Goal: Task Accomplishment & Management: Manage account settings

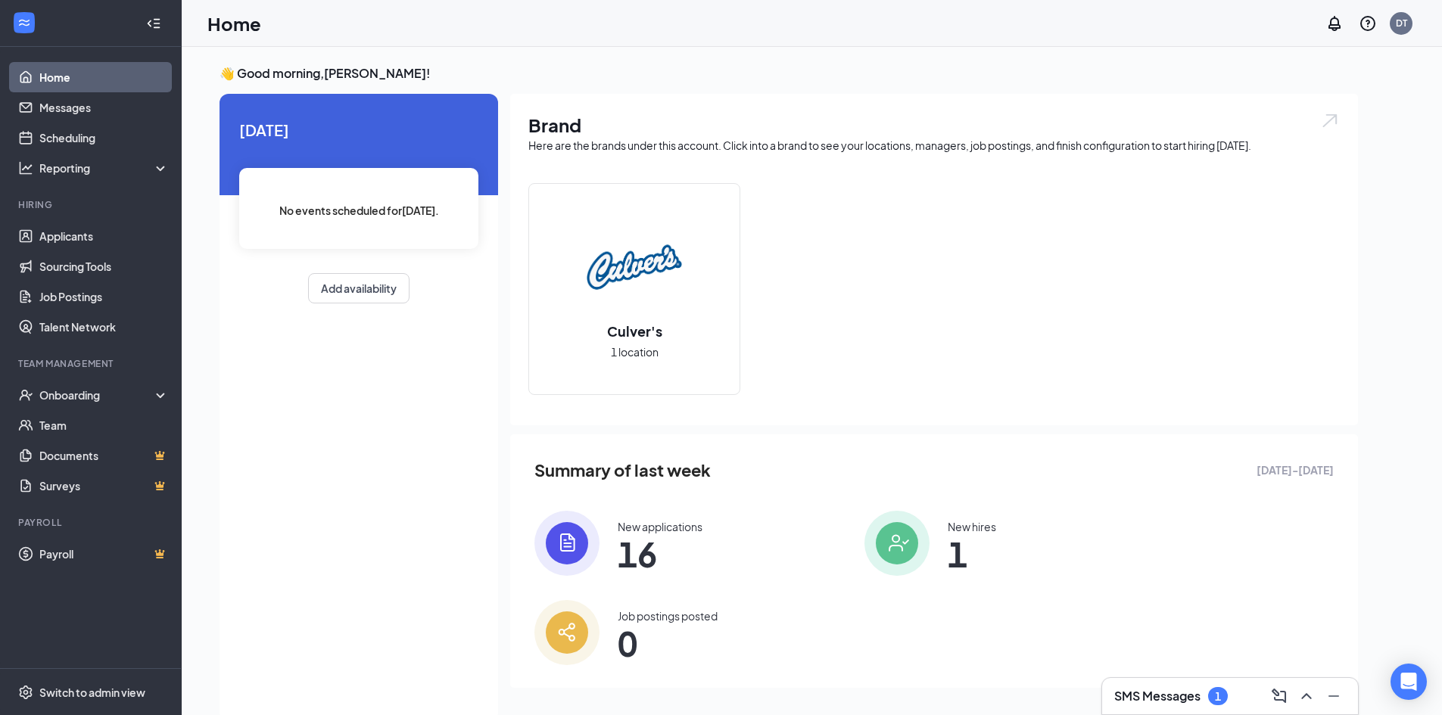
click at [1160, 689] on h3 "SMS Messages" at bounding box center [1157, 696] width 86 height 17
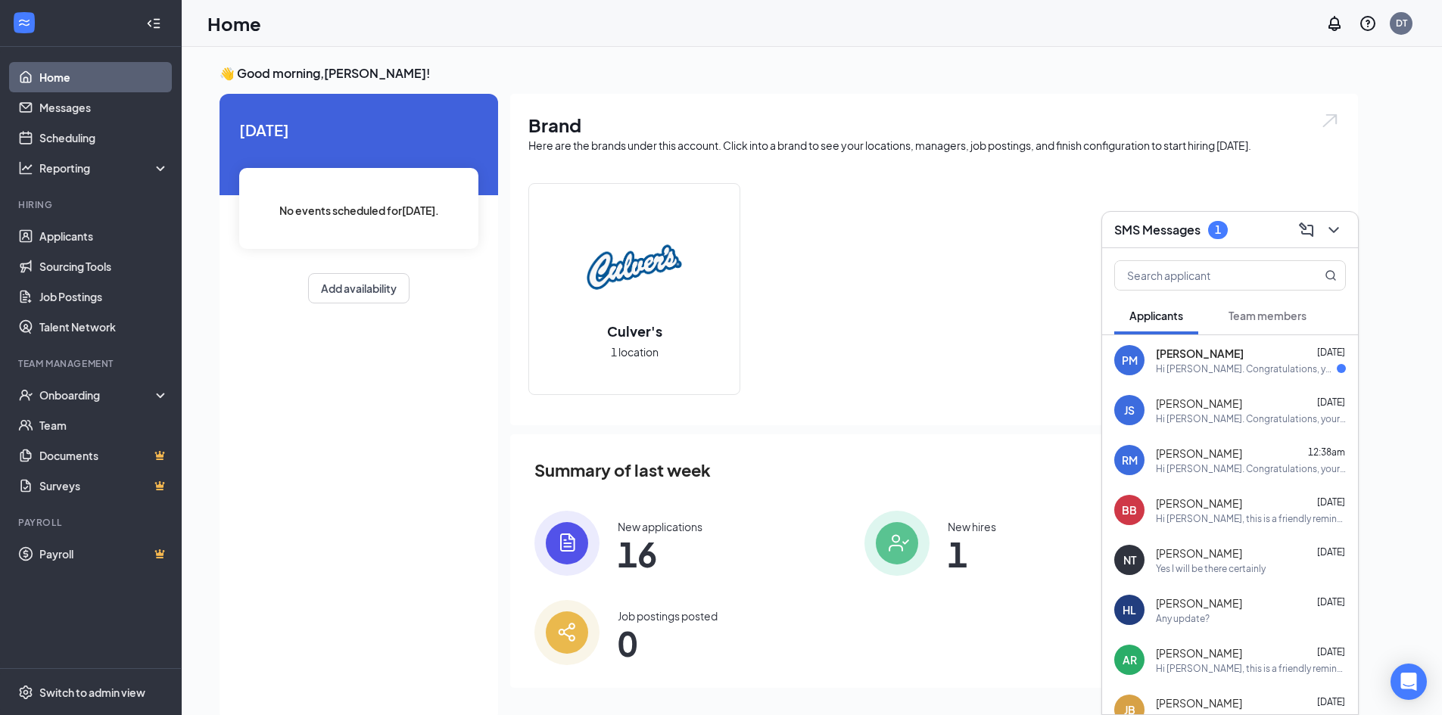
click at [1196, 351] on span "[PERSON_NAME]" at bounding box center [1200, 353] width 88 height 15
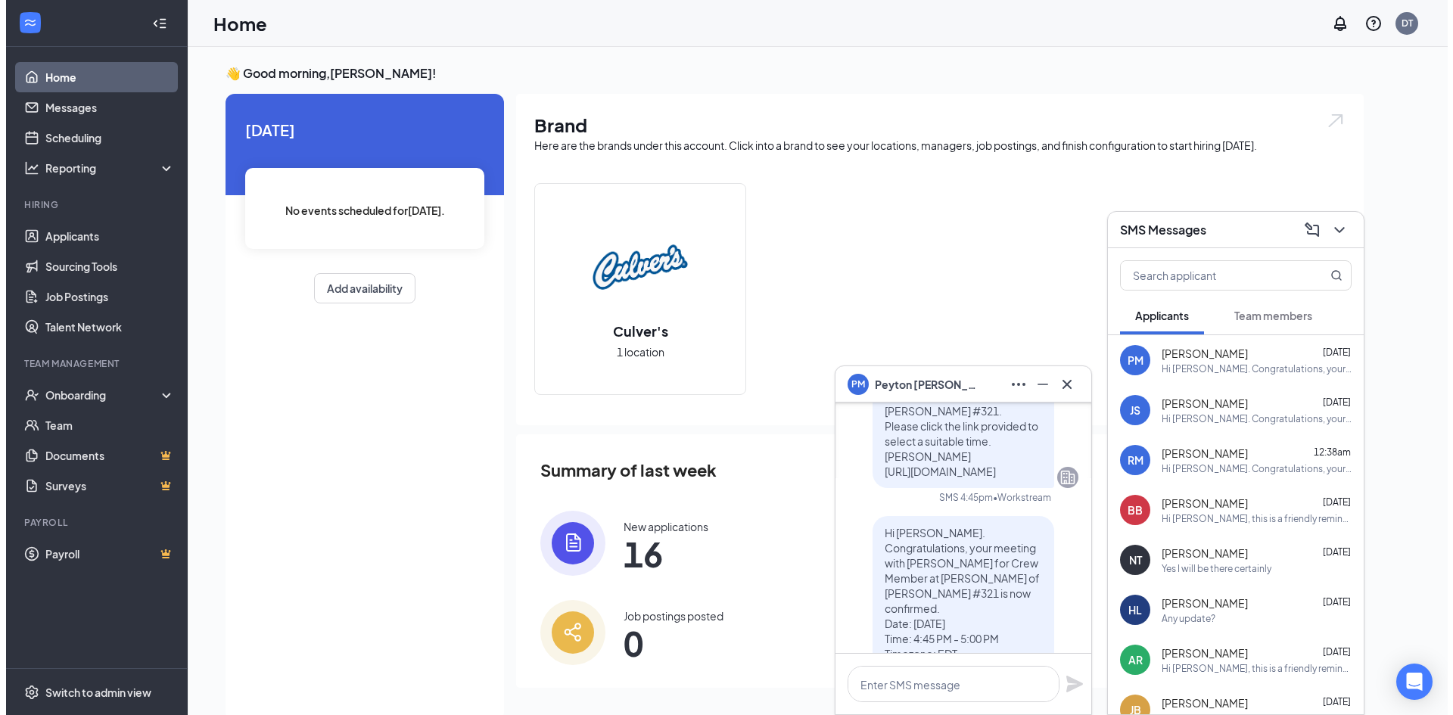
scroll to position [-76, 0]
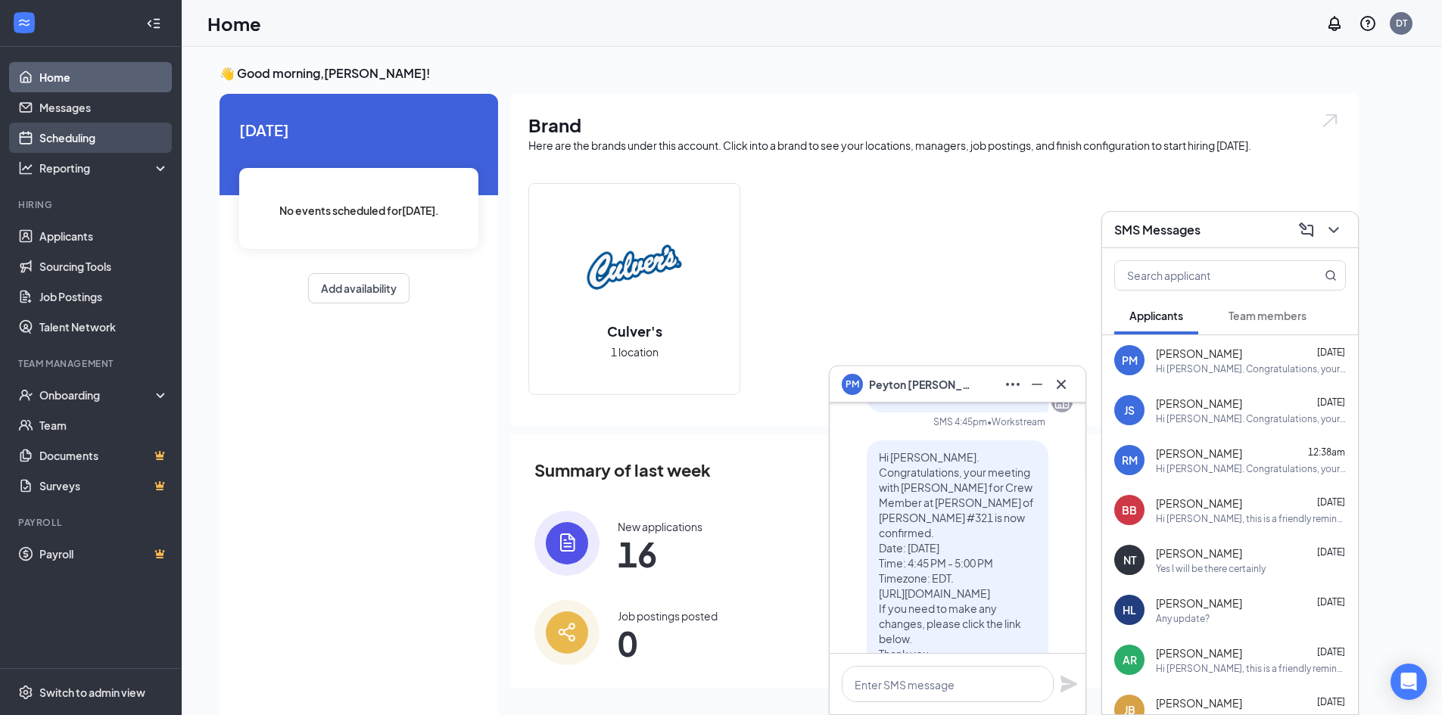
click at [64, 137] on link "Scheduling" at bounding box center [103, 138] width 129 height 30
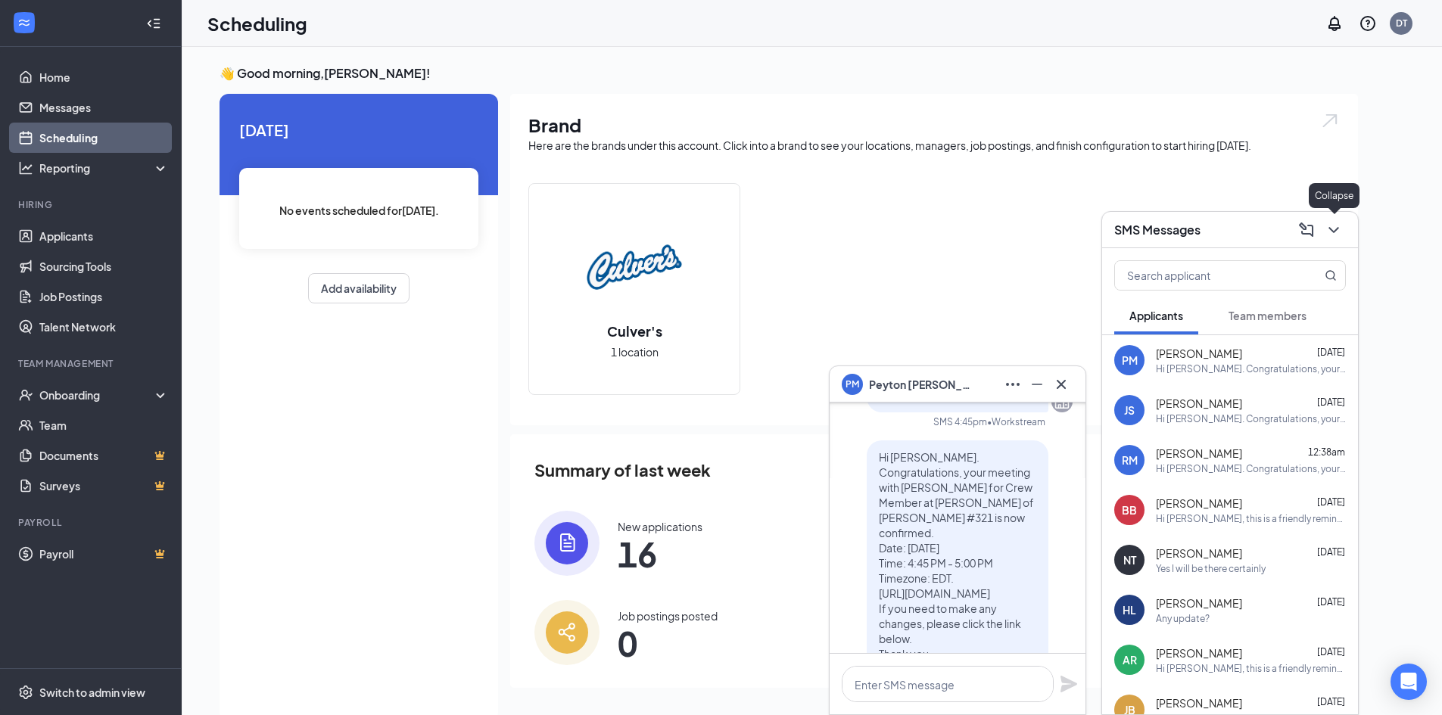
click at [1331, 227] on icon "ChevronDown" at bounding box center [1333, 230] width 18 height 18
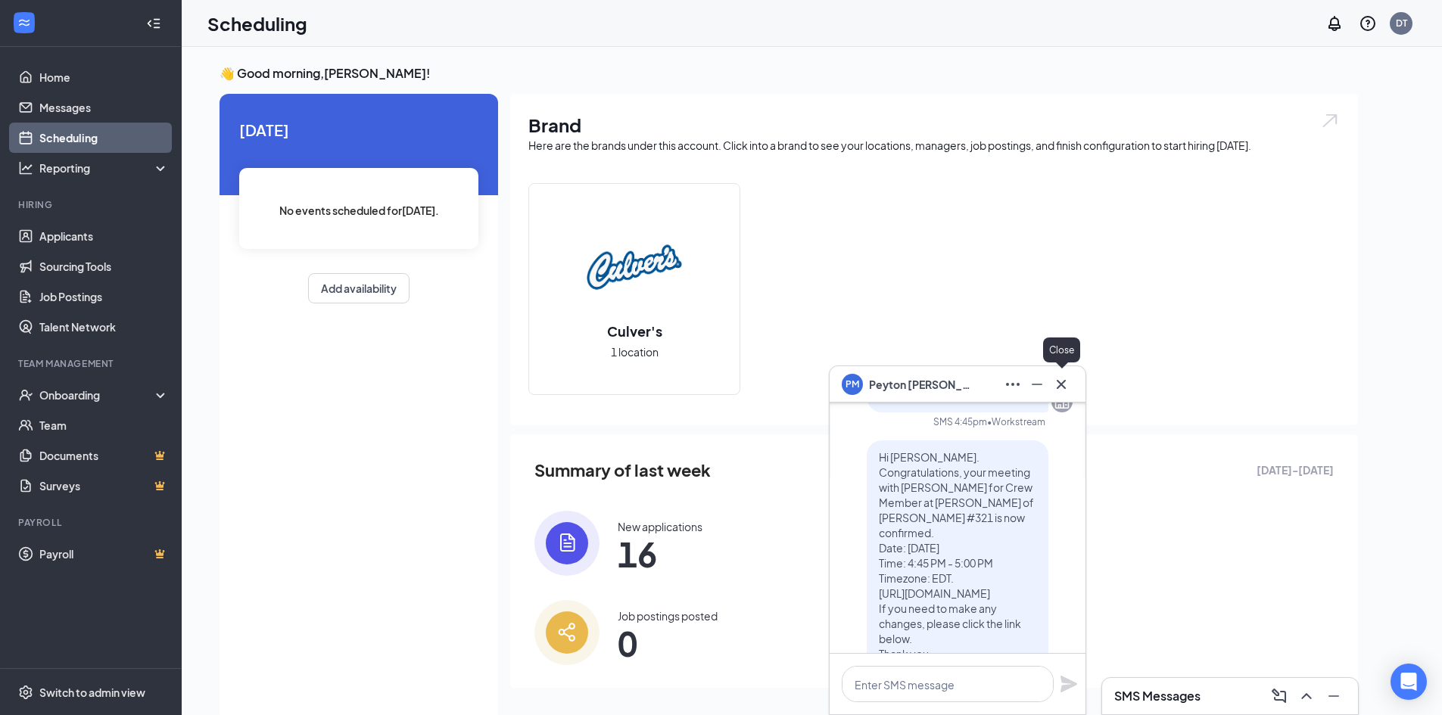
click at [1071, 390] on button at bounding box center [1061, 384] width 24 height 24
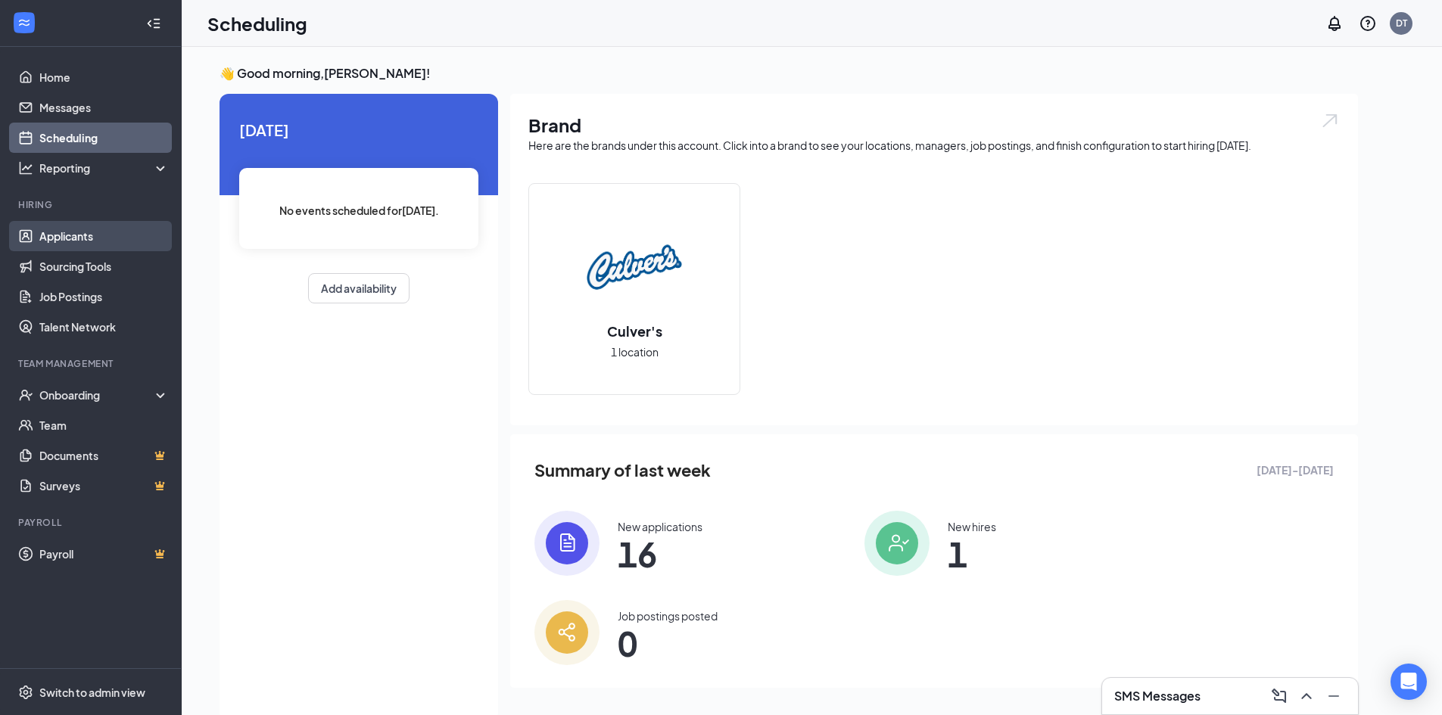
click at [41, 238] on link "Applicants" at bounding box center [103, 236] width 129 height 30
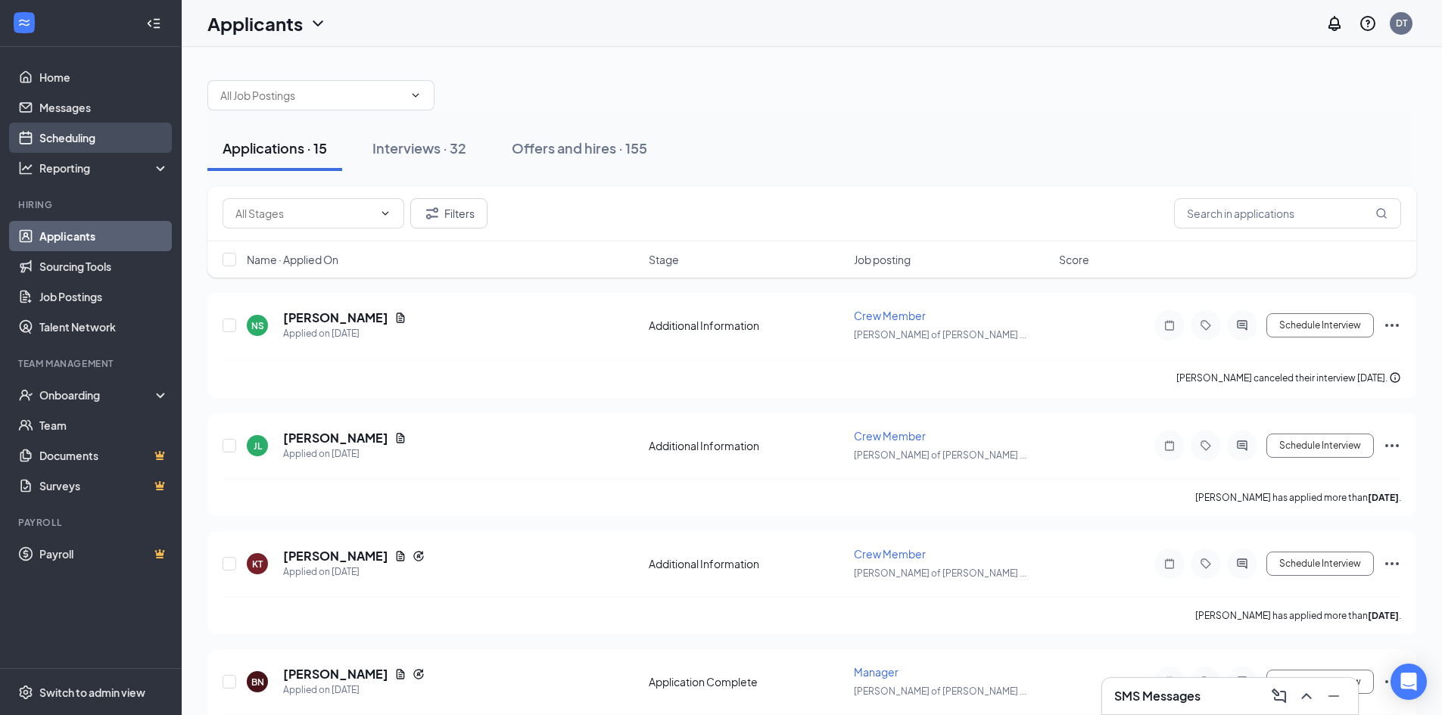
click at [63, 137] on link "Scheduling" at bounding box center [103, 138] width 129 height 30
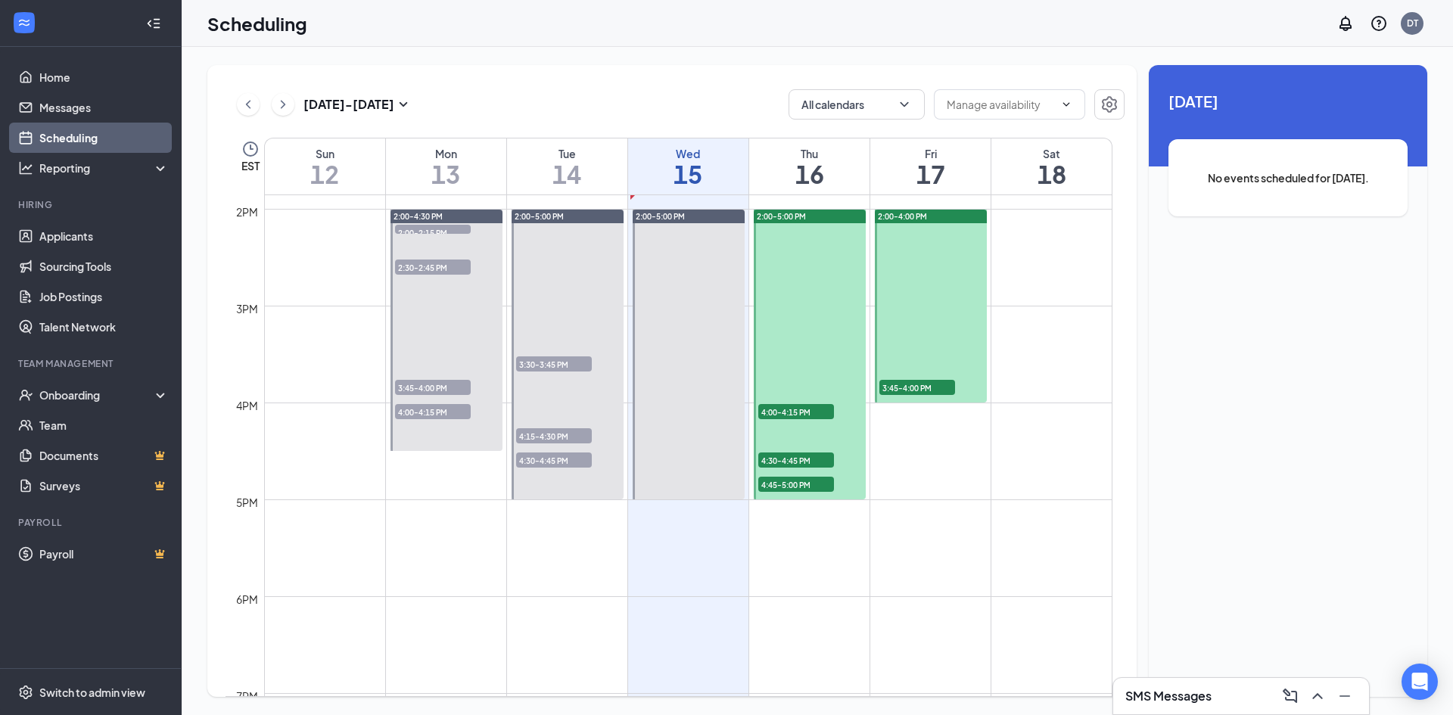
scroll to position [1349, 0]
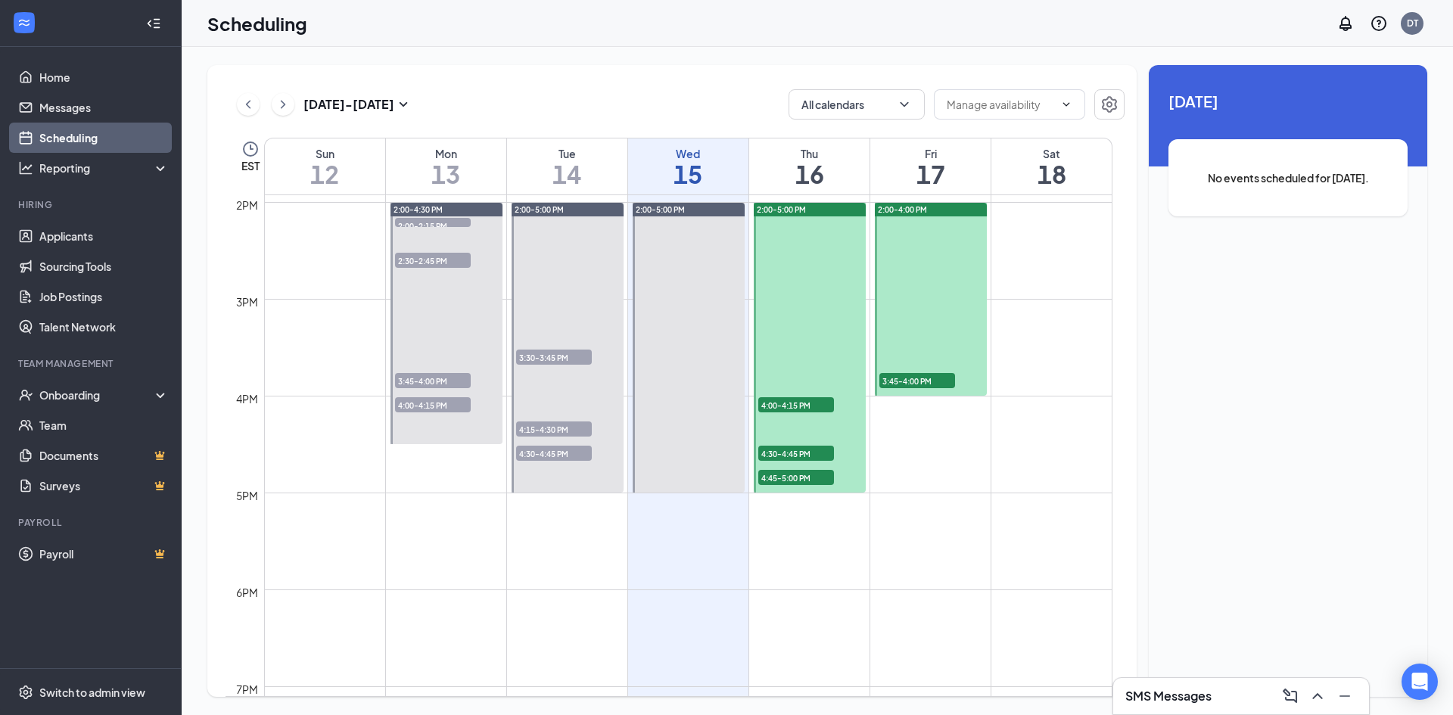
click at [793, 404] on span "4:00-4:15 PM" at bounding box center [796, 404] width 76 height 15
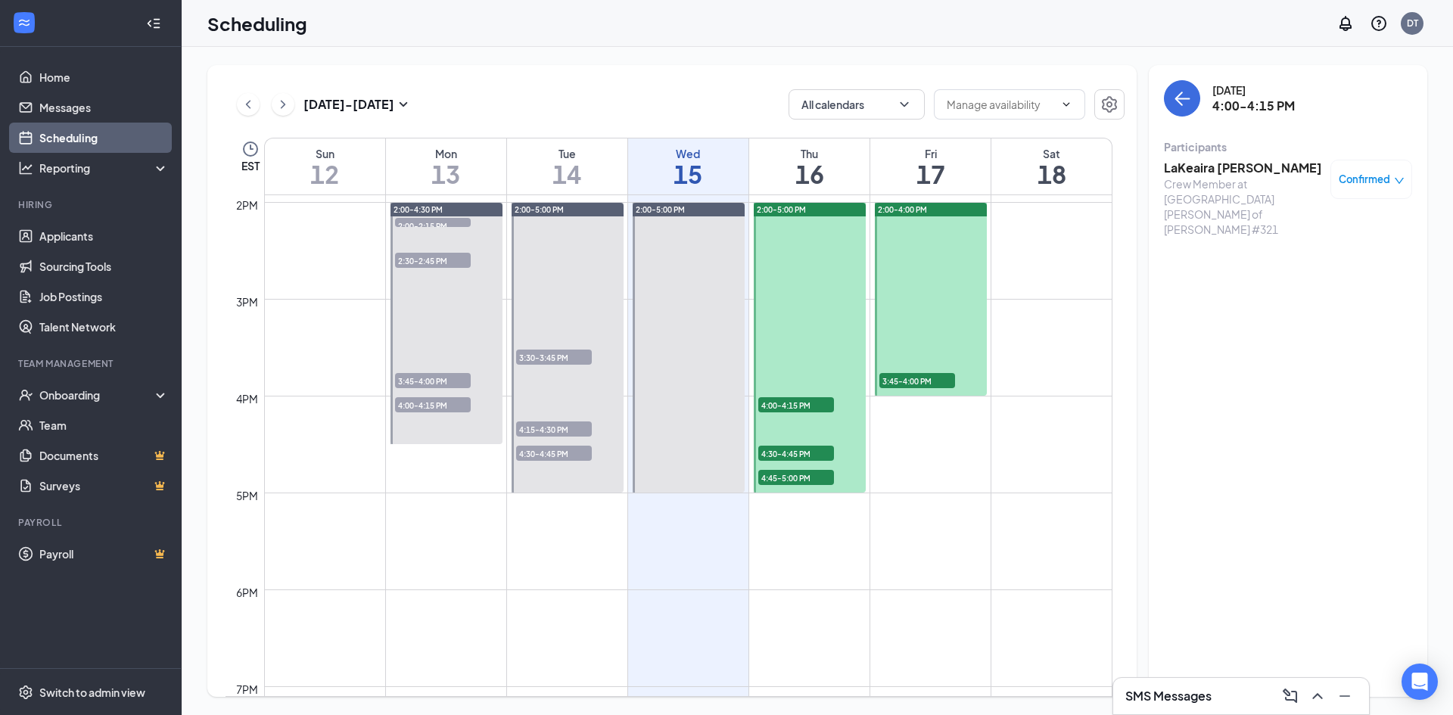
click at [794, 454] on span "4:30-4:45 PM" at bounding box center [796, 453] width 76 height 15
click at [795, 481] on span "4:45-5:00 PM" at bounding box center [796, 477] width 76 height 15
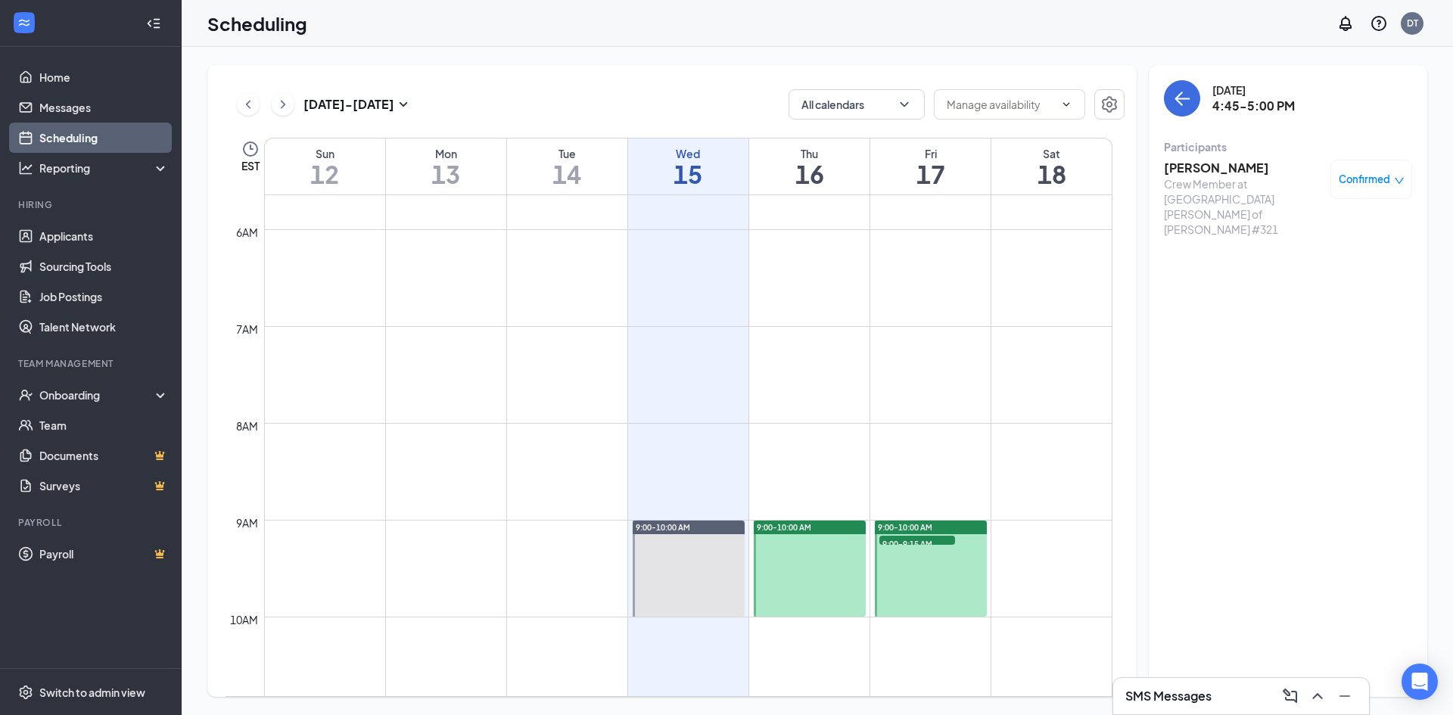
scroll to position [517, 0]
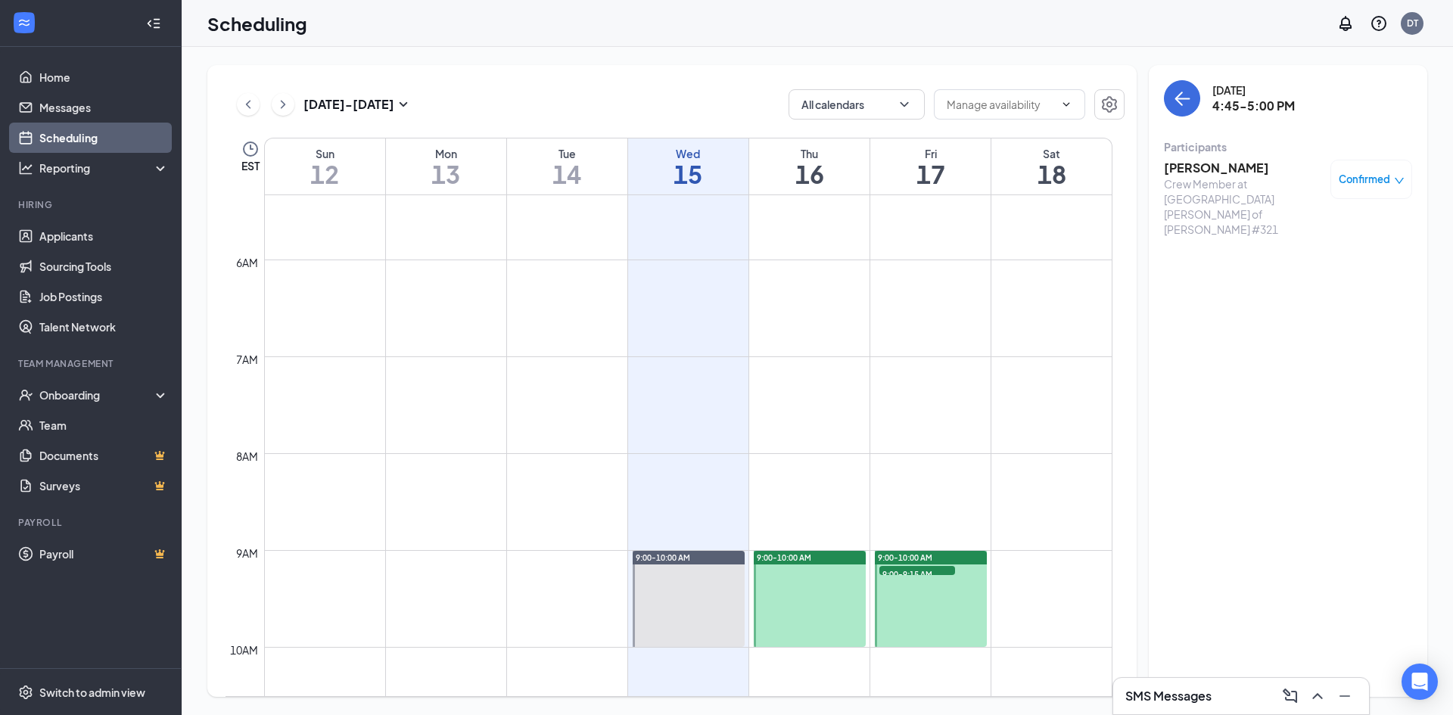
click at [925, 568] on span "9:00-9:15 AM" at bounding box center [917, 573] width 76 height 15
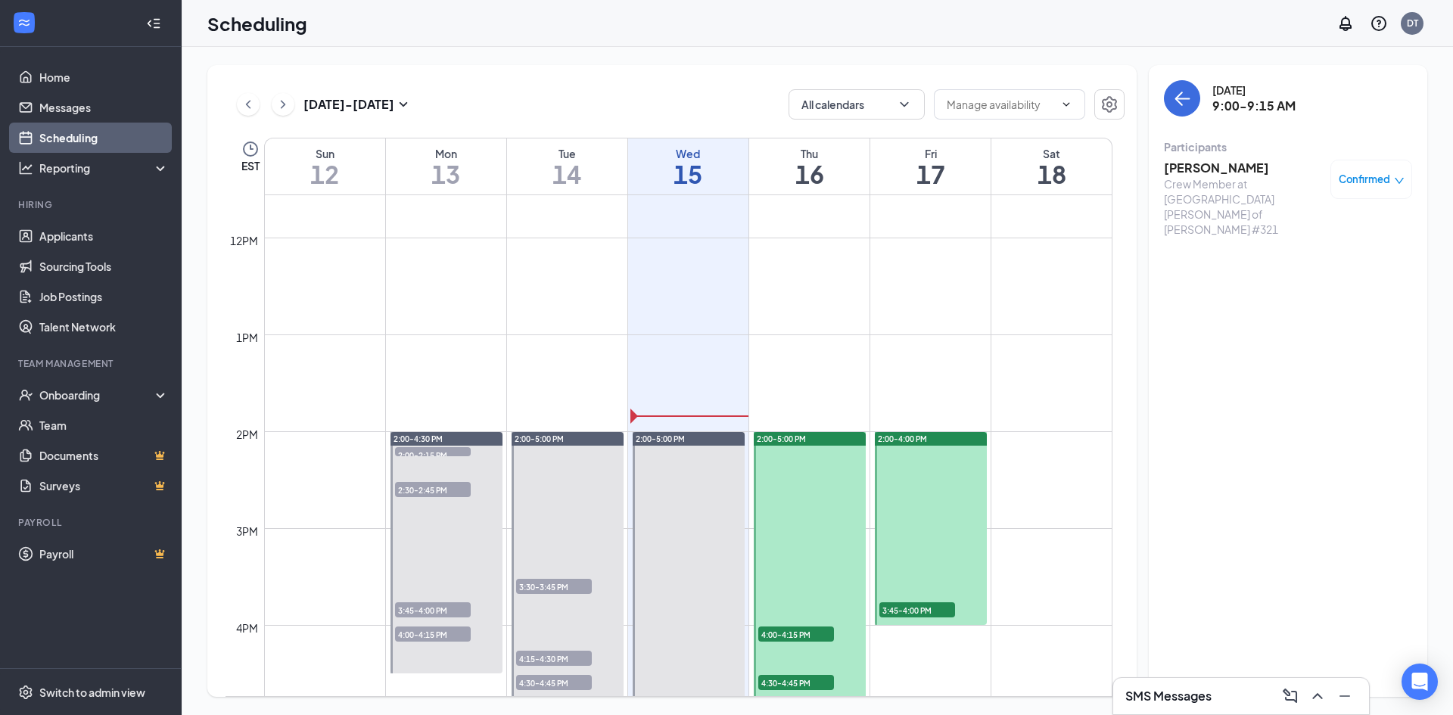
scroll to position [1122, 0]
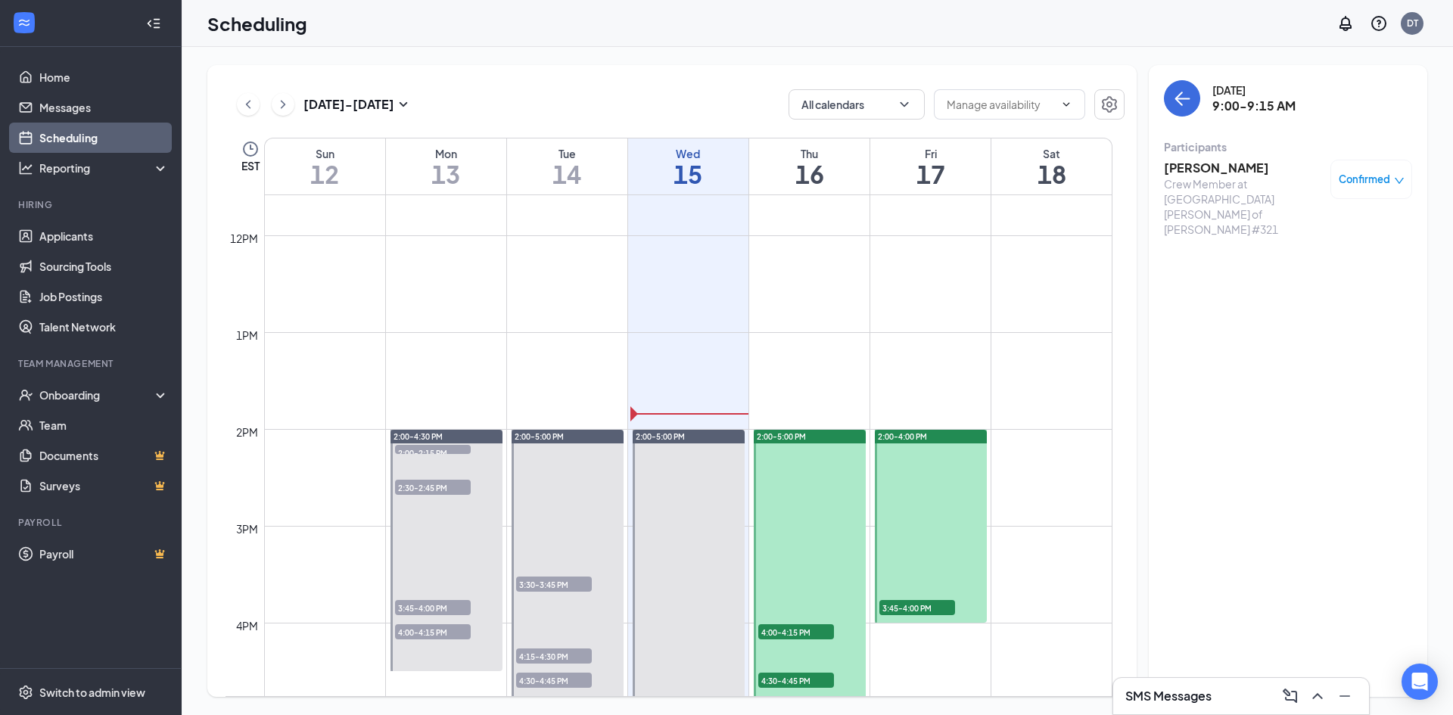
click at [908, 610] on span "3:45-4:00 PM" at bounding box center [917, 607] width 76 height 15
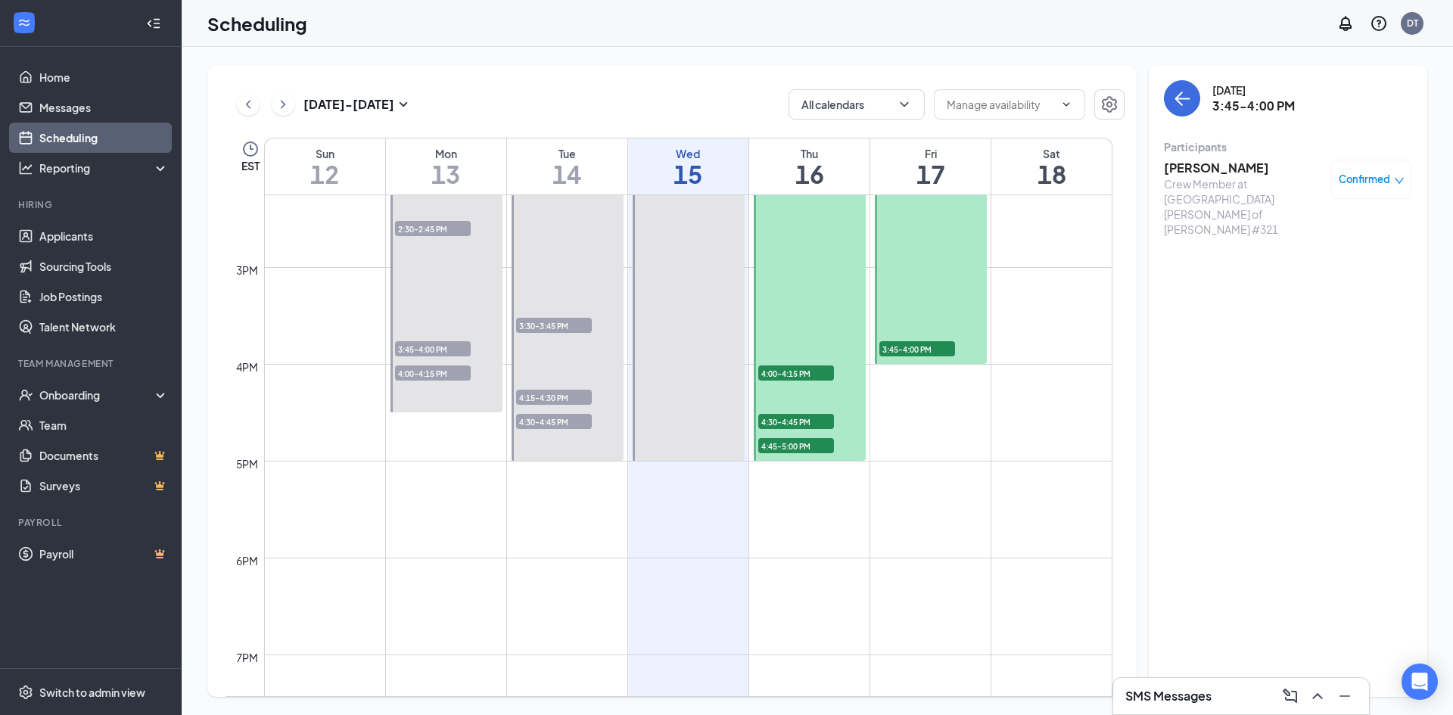
scroll to position [1425, 0]
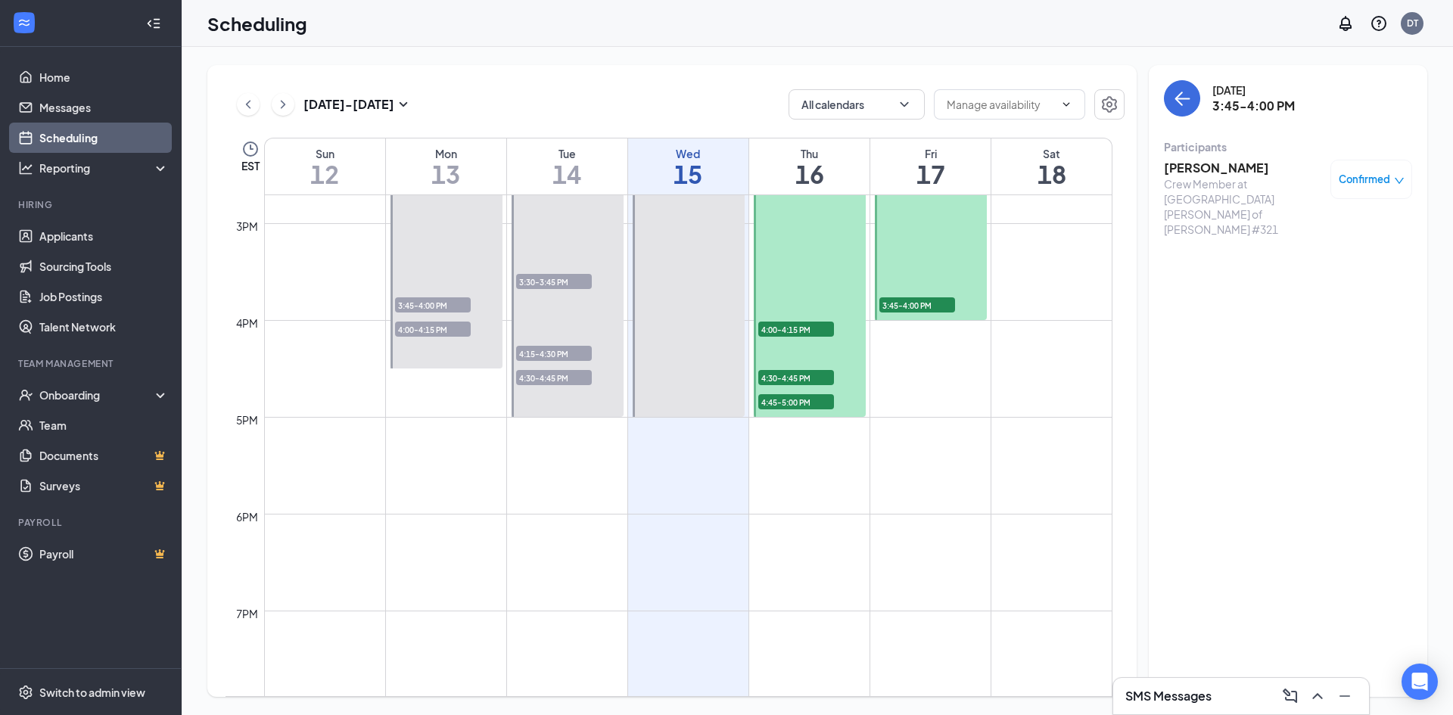
click at [1196, 168] on h3 "[PERSON_NAME]" at bounding box center [1243, 168] width 159 height 17
